Goal: Navigation & Orientation: Find specific page/section

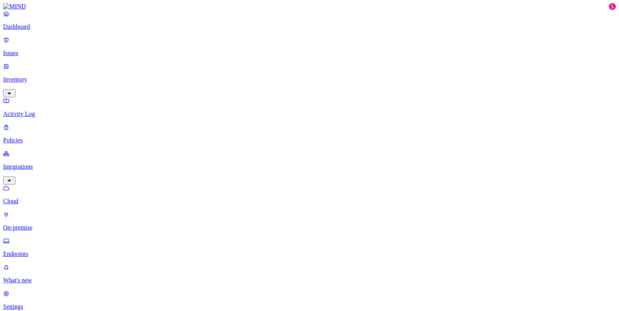
click at [27, 264] on link "What's new" at bounding box center [309, 274] width 613 height 20
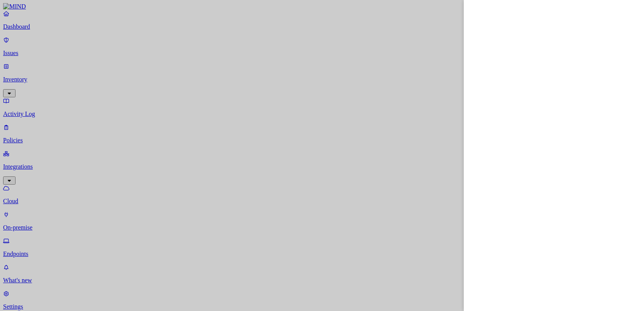
click at [381, 143] on div at bounding box center [309, 155] width 619 height 311
